Goal: Contribute content: Contribute content

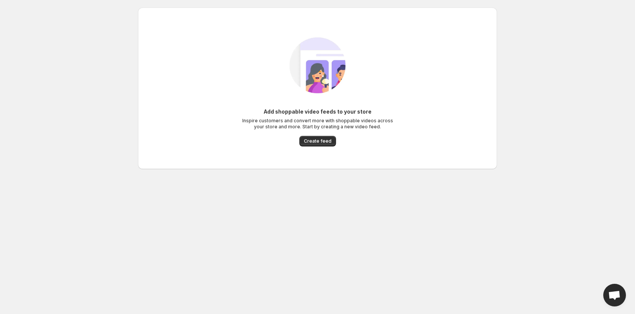
click at [87, 163] on body "Home Feeds Videos Subscription Settings Add shoppable video feeds to your store…" at bounding box center [317, 157] width 635 height 314
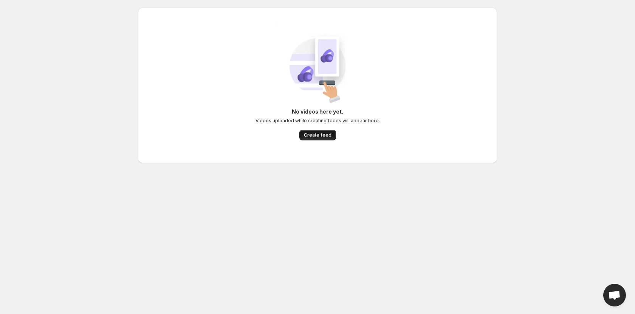
click at [312, 134] on span "Create feed" at bounding box center [318, 135] width 28 height 6
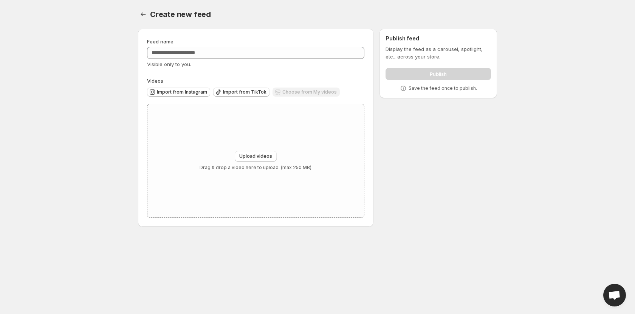
click at [302, 90] on div "Choose from My videos" at bounding box center [305, 93] width 67 height 10
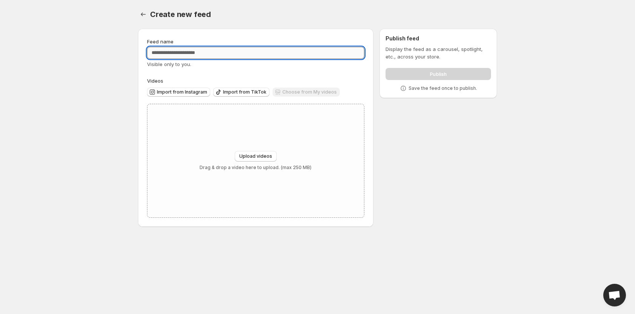
click at [220, 53] on input "Feed name" at bounding box center [255, 53] width 217 height 12
type input "**********"
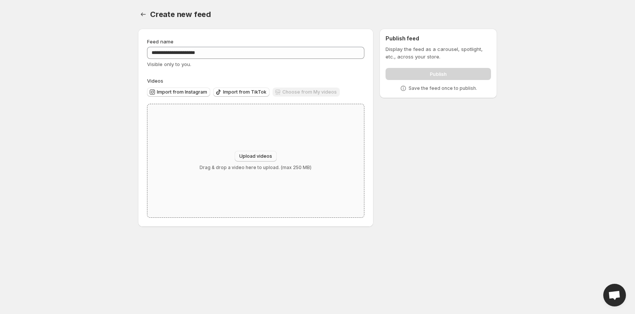
click at [264, 158] on span "Upload videos" at bounding box center [255, 156] width 33 height 6
click at [274, 134] on div "Upload videos Drag & drop a video here to upload. (max 250 MB)" at bounding box center [255, 160] width 216 height 113
click at [262, 155] on span "Upload videos" at bounding box center [255, 156] width 33 height 6
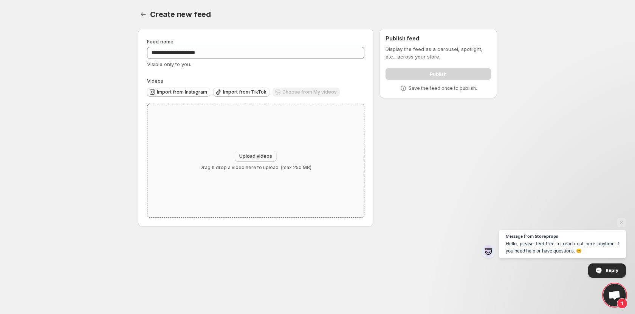
type input "**********"
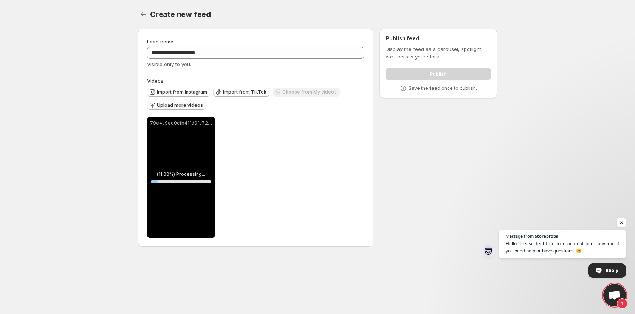
click at [184, 107] on span "Upload more videos" at bounding box center [180, 105] width 46 height 6
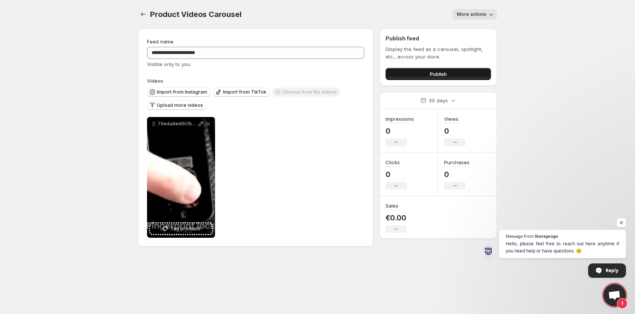
click at [411, 75] on button "Publish" at bounding box center [437, 74] width 105 height 12
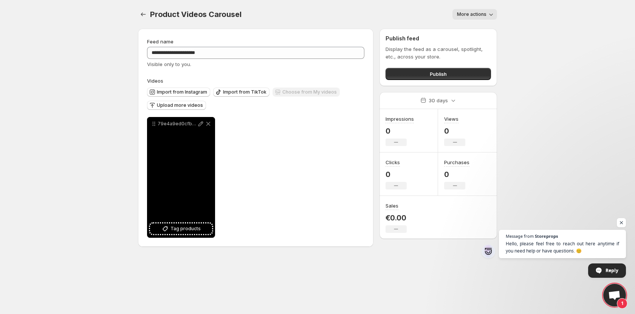
click at [207, 176] on div "79e4a9ed0cfb41fd9fa7254b8113f41a" at bounding box center [181, 177] width 68 height 121
click at [199, 124] on icon at bounding box center [201, 124] width 8 height 8
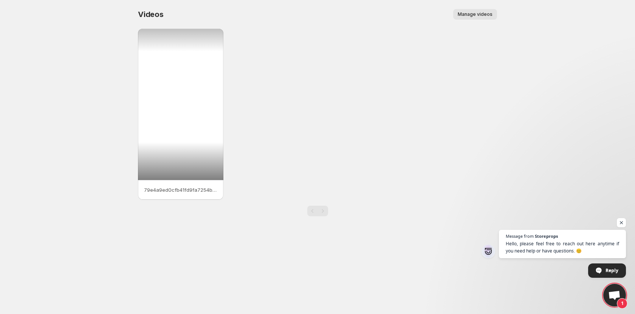
click at [168, 117] on div at bounding box center [180, 104] width 85 height 151
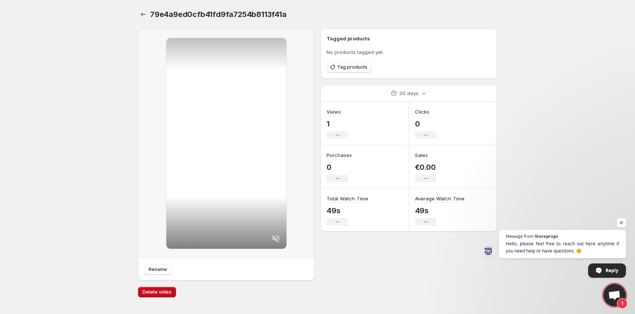
click at [100, 141] on body "Home Feeds Videos Subscription Settings 79e4a9ed0cfb41fd9fa7254b8113f41a. This …" at bounding box center [317, 157] width 635 height 314
click at [141, 12] on icon "Settings" at bounding box center [143, 15] width 8 height 8
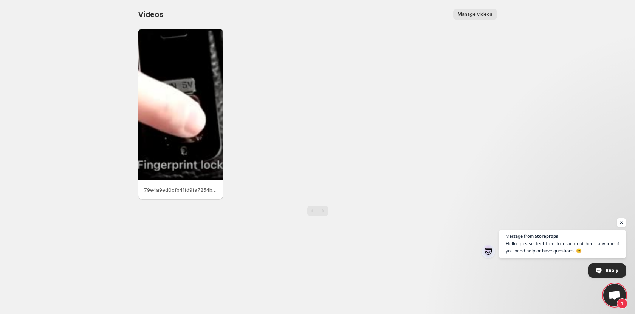
click at [325, 213] on div "Pagination" at bounding box center [322, 211] width 11 height 11
click at [481, 11] on button "Manage videos" at bounding box center [475, 14] width 44 height 11
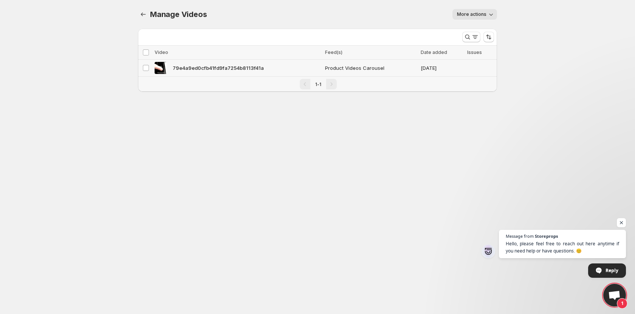
click at [302, 68] on div "79e4a9ed0cfb41fd9fa7254b8113f41a" at bounding box center [238, 68] width 166 height 12
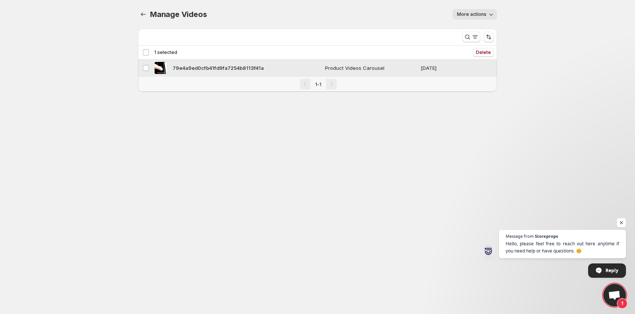
click at [335, 65] on span "Product Videos Carousel" at bounding box center [370, 68] width 91 height 8
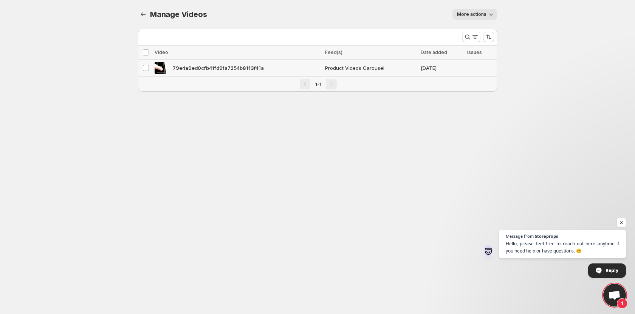
click at [343, 66] on span "Product Videos Carousel" at bounding box center [370, 68] width 91 height 8
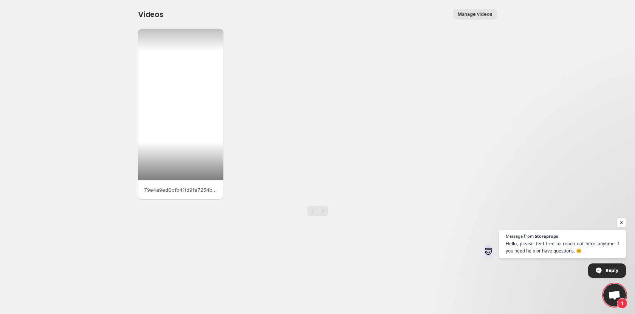
click at [186, 167] on div at bounding box center [180, 104] width 85 height 151
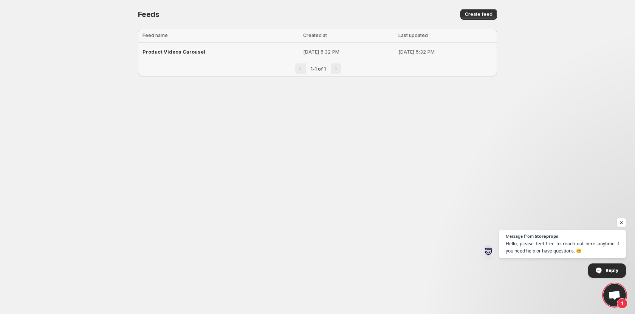
click at [164, 54] on span "Product Videos Carousel" at bounding box center [173, 52] width 63 height 6
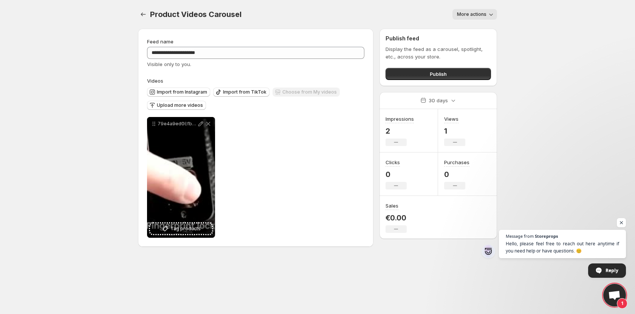
click at [278, 140] on div "**********" at bounding box center [255, 177] width 217 height 121
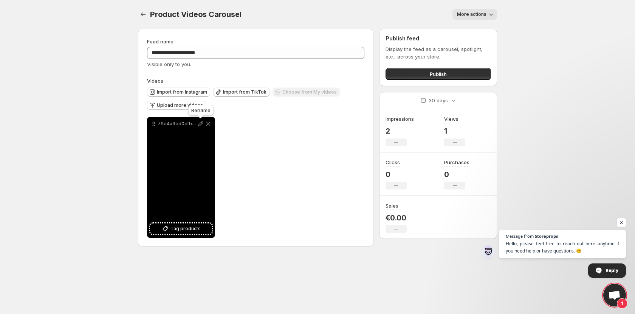
click at [199, 124] on icon at bounding box center [201, 124] width 8 height 8
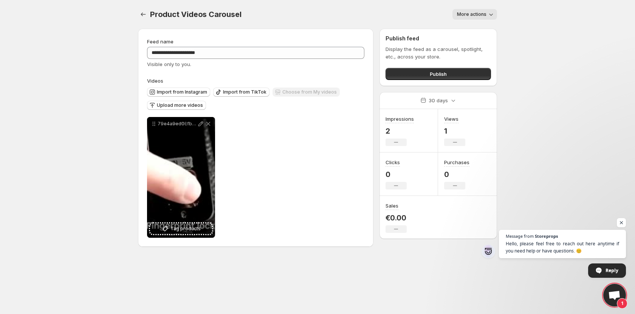
click at [314, 166] on div "**********" at bounding box center [255, 177] width 217 height 121
click at [623, 219] on span "Open chat" at bounding box center [621, 222] width 9 height 9
